Goal: Communication & Community: Answer question/provide support

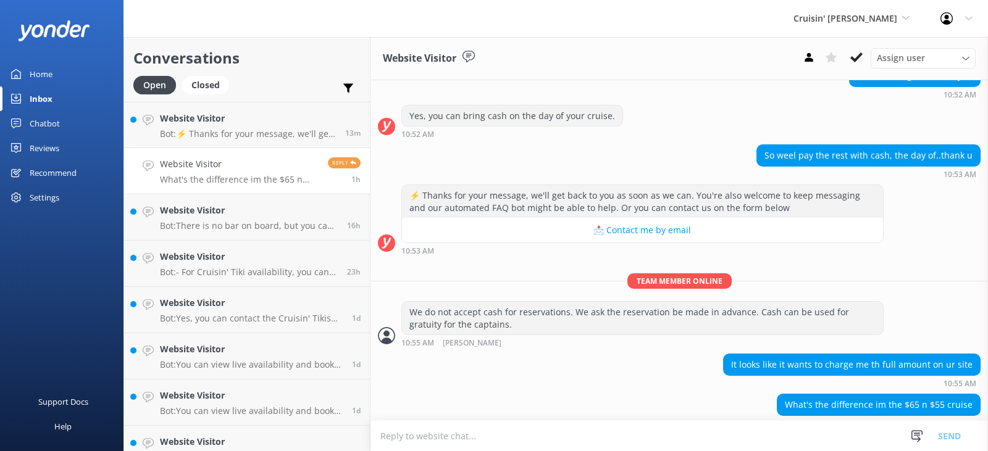
scroll to position [272, 0]
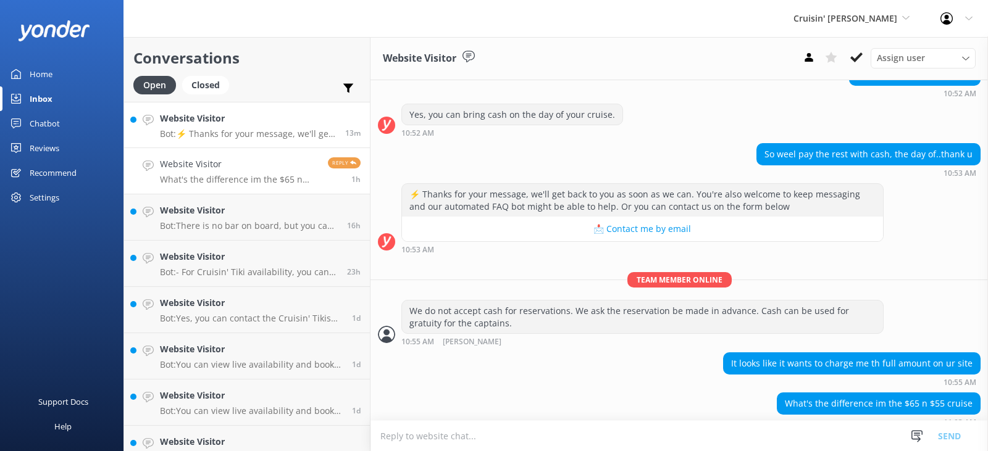
click at [246, 120] on h4 "Website Visitor" at bounding box center [248, 119] width 176 height 14
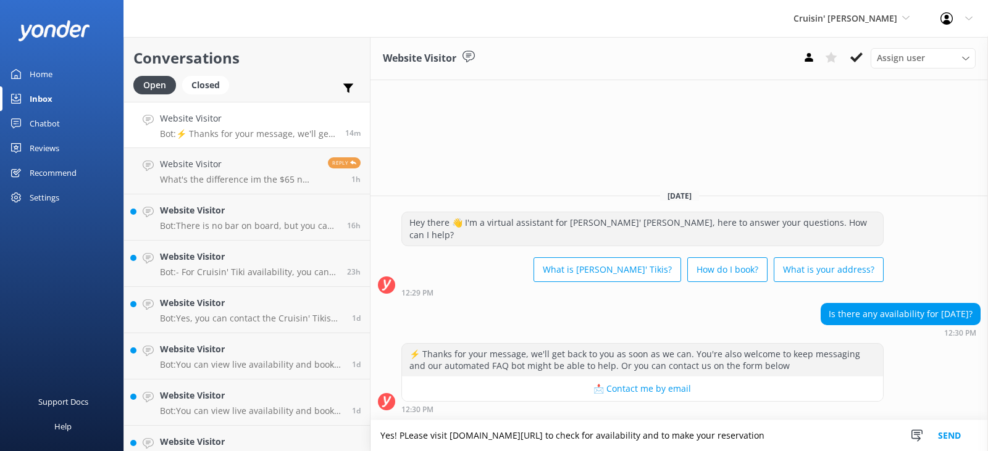
type textarea "Yes! PLease visit [DOMAIN_NAME][URL] to check for availability and to make your…"
click at [945, 437] on button "Send" at bounding box center [949, 436] width 46 height 31
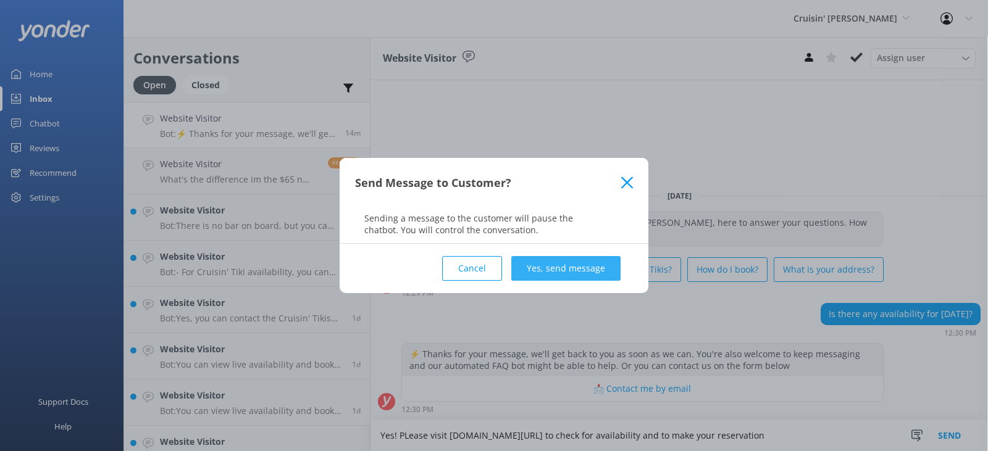
click at [561, 267] on button "Yes, send message" at bounding box center [565, 268] width 109 height 25
